Goal: Task Accomplishment & Management: Use online tool/utility

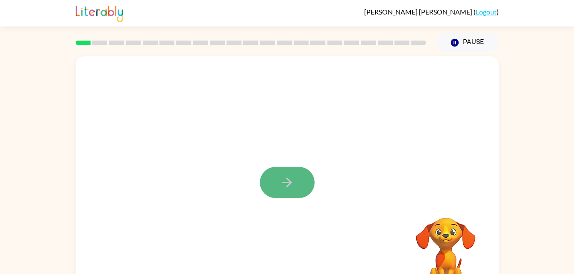
click at [295, 189] on button "button" at bounding box center [287, 182] width 55 height 31
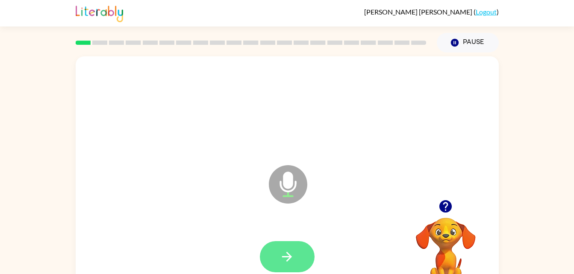
click at [284, 256] on icon "button" at bounding box center [287, 257] width 10 height 10
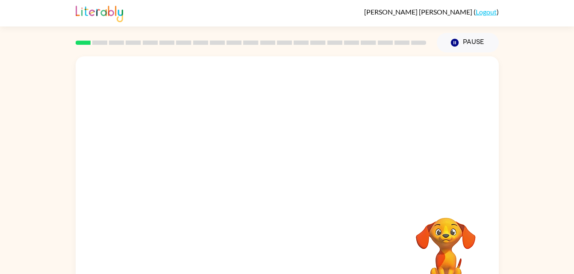
click at [285, 256] on div "Your browser must support playing .mp4 files to use Literably. Please try using…" at bounding box center [287, 178] width 423 height 244
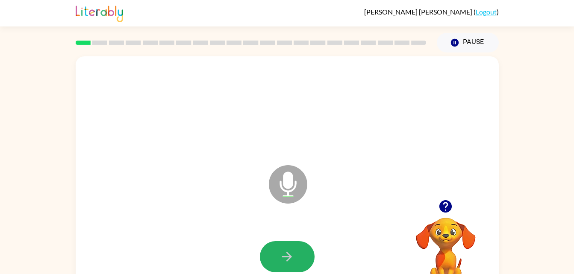
click at [285, 256] on icon "button" at bounding box center [286, 256] width 15 height 15
click at [284, 255] on icon "button" at bounding box center [286, 256] width 15 height 15
click at [282, 255] on icon "button" at bounding box center [286, 256] width 15 height 15
drag, startPoint x: 282, startPoint y: 255, endPoint x: 287, endPoint y: 255, distance: 4.7
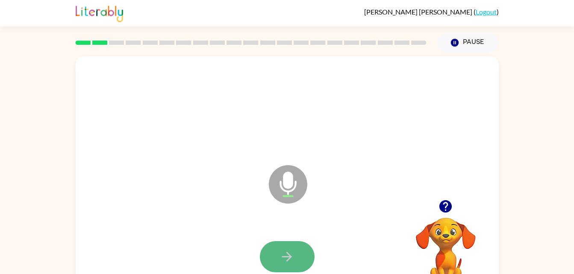
click at [287, 255] on icon "button" at bounding box center [286, 256] width 15 height 15
click at [298, 246] on button "button" at bounding box center [287, 256] width 55 height 31
click at [40, 217] on div "Microphone The Microphone is here when it is your turn to talk Your browser mus…" at bounding box center [287, 177] width 574 height 248
click at [289, 261] on icon "button" at bounding box center [286, 256] width 15 height 15
click at [49, 241] on div "Microphone The Microphone is here when it is your turn to talk Your browser mus…" at bounding box center [287, 177] width 574 height 248
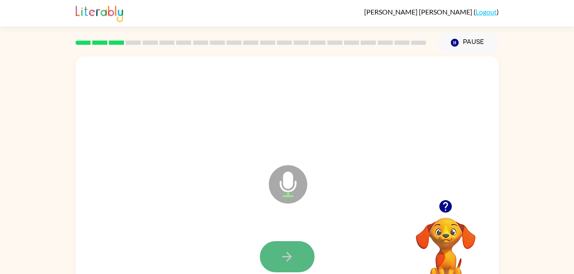
click at [280, 270] on button "button" at bounding box center [287, 256] width 55 height 31
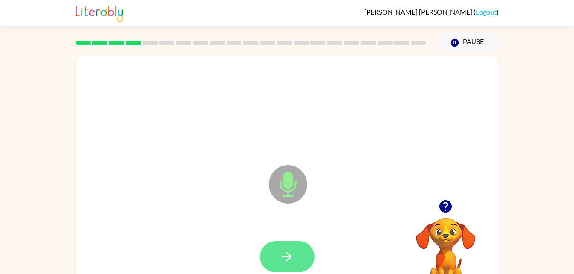
click at [294, 259] on button "button" at bounding box center [287, 256] width 55 height 31
click at [282, 258] on icon "button" at bounding box center [286, 256] width 15 height 15
click at [284, 258] on icon "button" at bounding box center [286, 256] width 15 height 15
click at [286, 258] on icon "button" at bounding box center [286, 256] width 15 height 15
click at [296, 262] on button "button" at bounding box center [287, 256] width 55 height 31
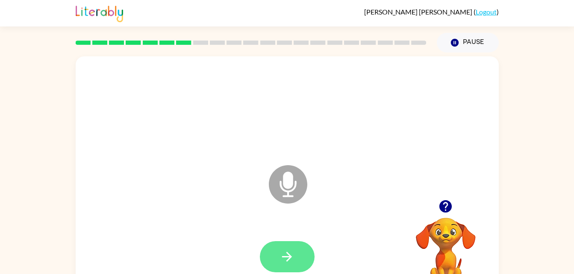
click at [288, 250] on icon "button" at bounding box center [286, 256] width 15 height 15
click at [290, 256] on icon "button" at bounding box center [287, 257] width 10 height 10
click at [293, 255] on icon "button" at bounding box center [286, 256] width 15 height 15
click at [288, 259] on icon "button" at bounding box center [287, 257] width 10 height 10
click at [297, 262] on button "button" at bounding box center [287, 256] width 55 height 31
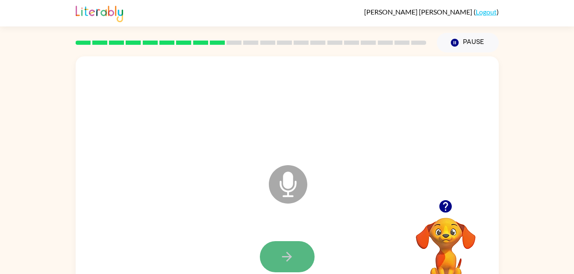
click at [289, 252] on icon "button" at bounding box center [286, 256] width 15 height 15
click at [285, 252] on icon "button" at bounding box center [286, 256] width 15 height 15
click at [281, 252] on icon "button" at bounding box center [286, 256] width 15 height 15
click at [293, 260] on icon "button" at bounding box center [286, 256] width 15 height 15
click at [289, 267] on button "button" at bounding box center [287, 256] width 55 height 31
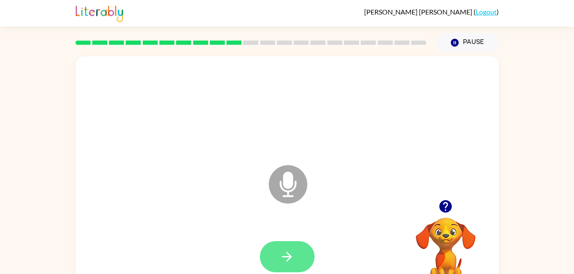
click at [282, 266] on button "button" at bounding box center [287, 256] width 55 height 31
click at [292, 269] on button "button" at bounding box center [287, 256] width 55 height 31
click at [278, 256] on button "button" at bounding box center [287, 256] width 55 height 31
click at [300, 258] on button "button" at bounding box center [287, 256] width 55 height 31
click at [293, 259] on icon "button" at bounding box center [286, 256] width 15 height 15
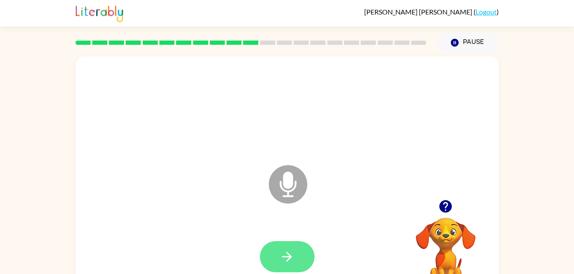
click at [294, 246] on button "button" at bounding box center [287, 256] width 55 height 31
click at [288, 254] on icon "button" at bounding box center [287, 257] width 10 height 10
click at [302, 243] on button "button" at bounding box center [287, 256] width 55 height 31
click at [287, 254] on icon "button" at bounding box center [287, 257] width 10 height 10
click at [281, 259] on icon "button" at bounding box center [286, 256] width 15 height 15
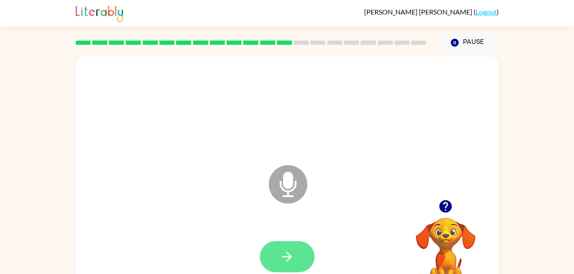
click at [290, 261] on icon "button" at bounding box center [286, 256] width 15 height 15
click at [294, 261] on button "button" at bounding box center [287, 256] width 55 height 31
click at [295, 252] on button "button" at bounding box center [287, 256] width 55 height 31
click at [296, 253] on button "button" at bounding box center [287, 256] width 55 height 31
click at [277, 265] on button "button" at bounding box center [287, 256] width 55 height 31
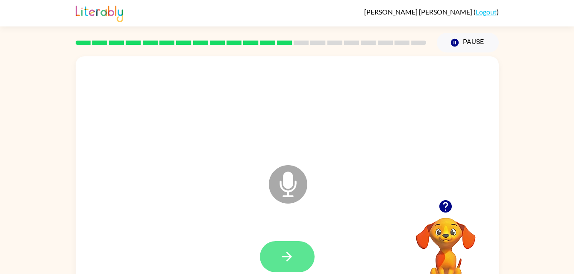
click at [286, 262] on icon "button" at bounding box center [286, 256] width 15 height 15
click at [284, 261] on icon "button" at bounding box center [286, 256] width 15 height 15
click at [275, 253] on button "button" at bounding box center [287, 256] width 55 height 31
click at [297, 265] on button "button" at bounding box center [287, 256] width 55 height 31
click at [285, 248] on button "button" at bounding box center [287, 256] width 55 height 31
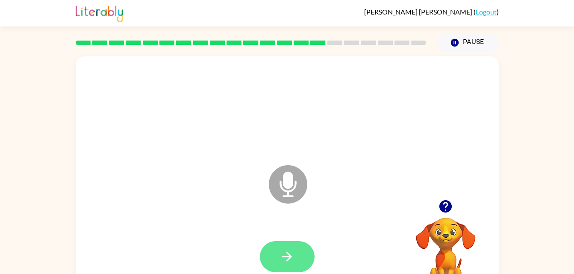
click at [281, 262] on icon "button" at bounding box center [286, 256] width 15 height 15
click at [295, 259] on button "button" at bounding box center [287, 256] width 55 height 31
click at [273, 262] on button "button" at bounding box center [287, 256] width 55 height 31
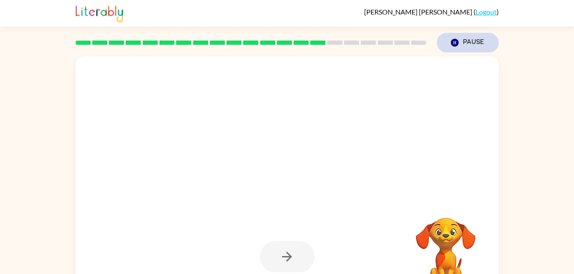
click at [478, 48] on button "Pause Pause" at bounding box center [468, 43] width 62 height 20
